Goal: Task Accomplishment & Management: Use online tool/utility

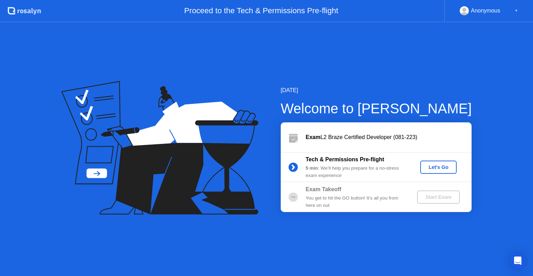
click at [443, 168] on div "Let's Go" at bounding box center [438, 167] width 31 height 6
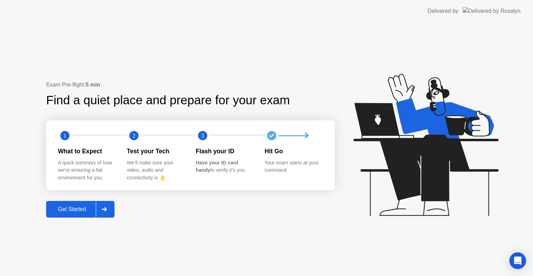
click at [78, 210] on div "Get Started" at bounding box center [72, 209] width 48 height 6
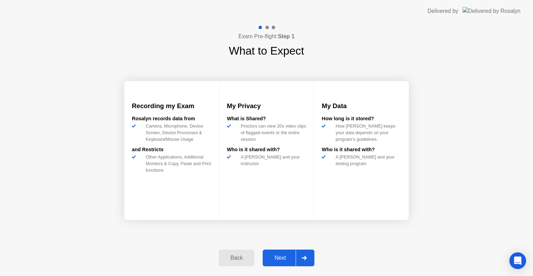
click at [282, 258] on div "Next" at bounding box center [280, 257] width 31 height 6
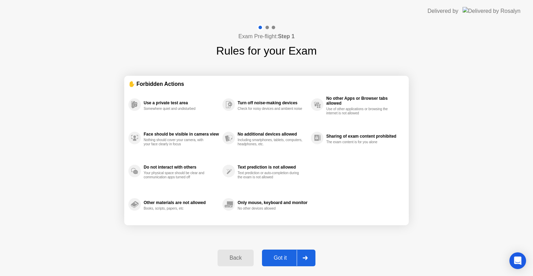
click at [282, 258] on div "Got it" at bounding box center [280, 257] width 33 height 6
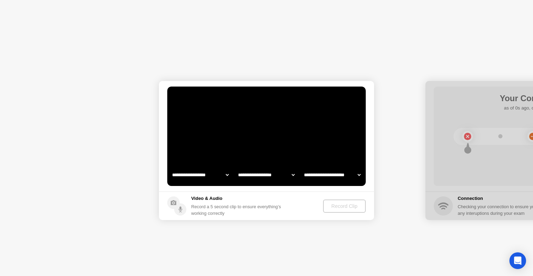
select select "**********"
select select "*******"
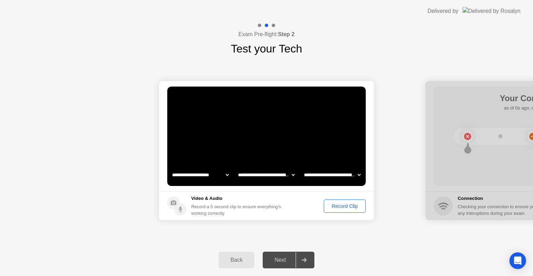
click at [336, 204] on div "Record Clip" at bounding box center [344, 206] width 37 height 6
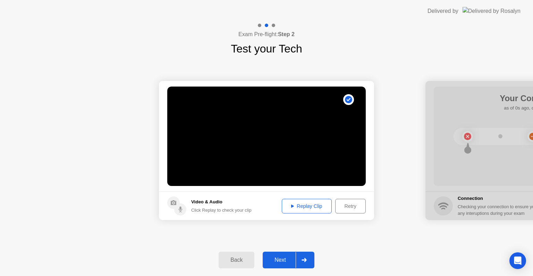
click at [286, 261] on div "Next" at bounding box center [280, 260] width 31 height 6
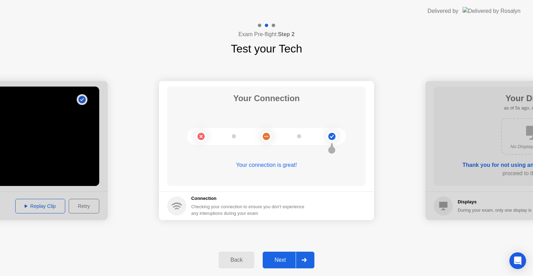
click at [284, 257] on div "Next" at bounding box center [280, 260] width 31 height 6
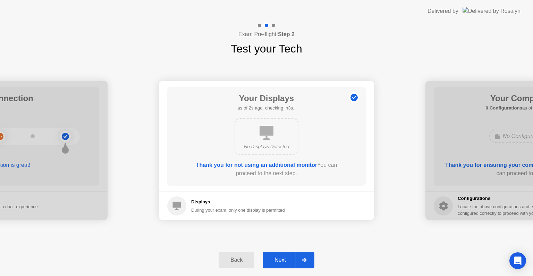
click at [284, 257] on div "Next" at bounding box center [280, 260] width 31 height 6
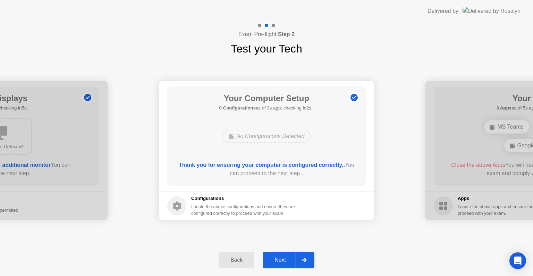
click at [284, 255] on button "Next" at bounding box center [289, 259] width 52 height 17
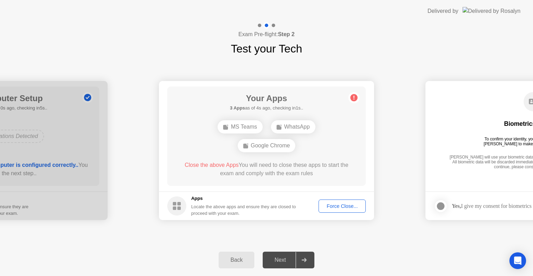
click at [335, 203] on div "Force Close..." at bounding box center [342, 206] width 42 height 6
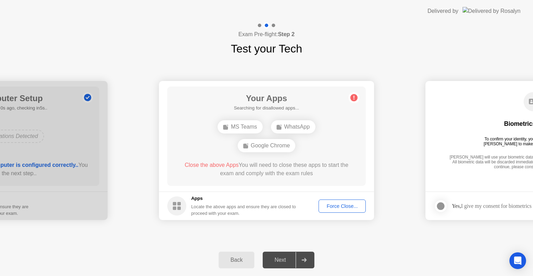
click at [347, 210] on button "Force Close..." at bounding box center [342, 205] width 47 height 13
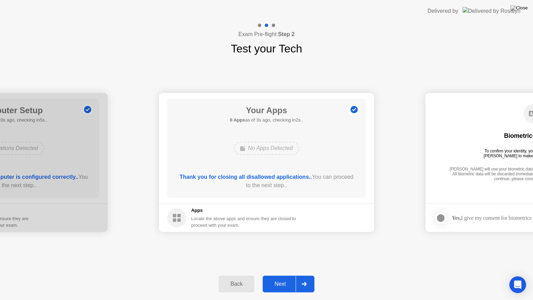
click at [285, 275] on div "Next" at bounding box center [280, 284] width 31 height 6
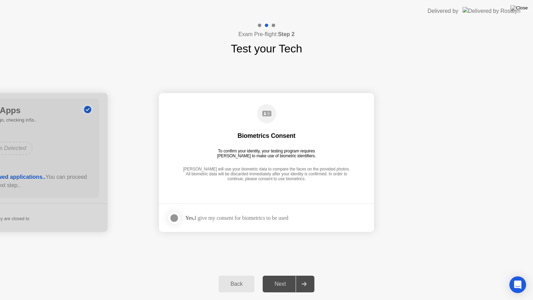
click at [171, 215] on div at bounding box center [174, 218] width 8 height 8
click at [284, 275] on div "Next" at bounding box center [280, 284] width 31 height 6
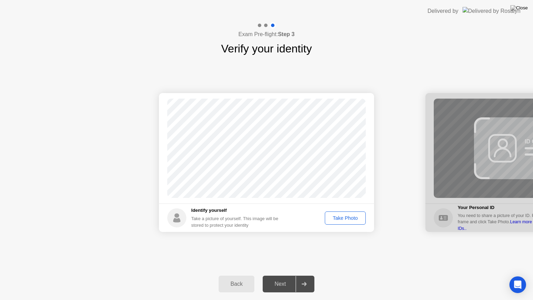
click at [335, 220] on div "Take Photo" at bounding box center [345, 218] width 36 height 6
click at [275, 275] on button "Next" at bounding box center [289, 284] width 52 height 17
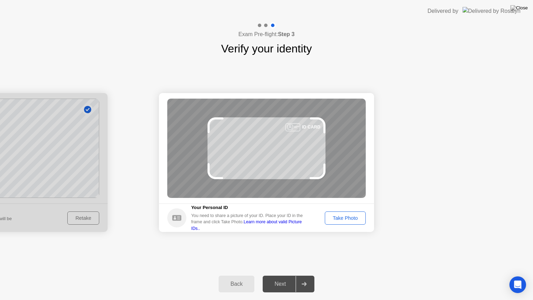
click at [337, 216] on div "Take Photo" at bounding box center [345, 218] width 36 height 6
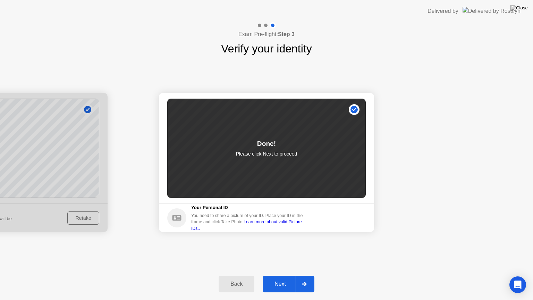
click at [286, 275] on div "Next" at bounding box center [280, 284] width 31 height 6
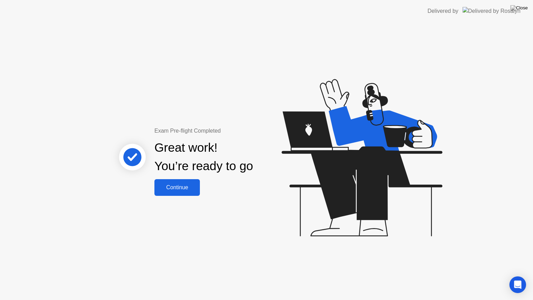
click at [170, 188] on div "Continue" at bounding box center [177, 187] width 41 height 6
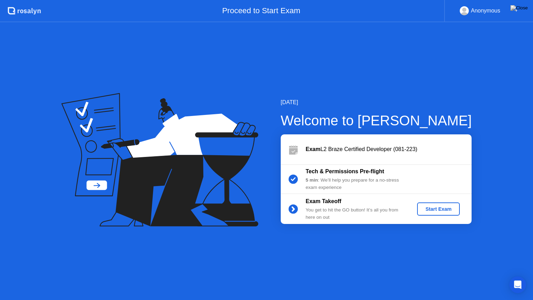
click at [436, 208] on div "Start Exam" at bounding box center [438, 209] width 37 height 6
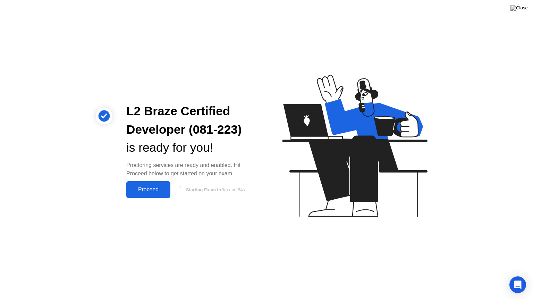
click at [145, 187] on div "Proceed" at bounding box center [148, 189] width 40 height 6
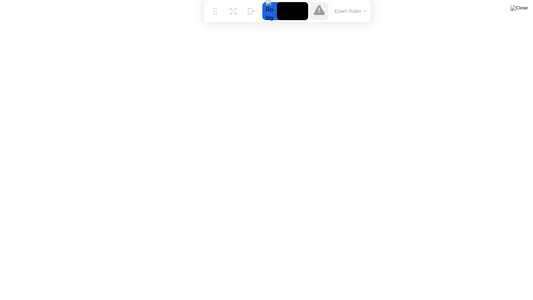
drag, startPoint x: 190, startPoint y: 281, endPoint x: 210, endPoint y: 0, distance: 281.9
click at [210, 0] on div "Move Expand Hide Exam Rules" at bounding box center [287, 11] width 167 height 22
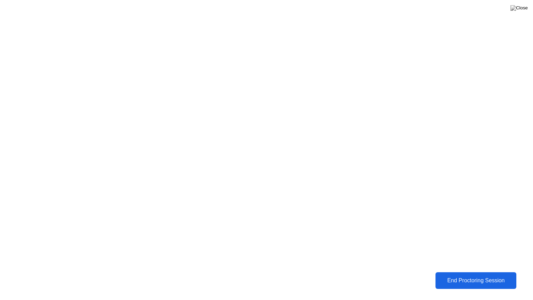
click at [504, 275] on div "End Proctoring Session" at bounding box center [476, 280] width 77 height 6
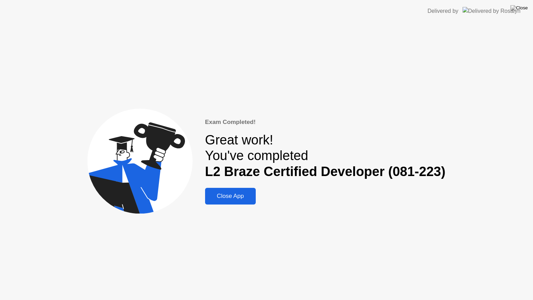
click at [232, 193] on div "Close App" at bounding box center [230, 196] width 47 height 7
